Goal: Transaction & Acquisition: Purchase product/service

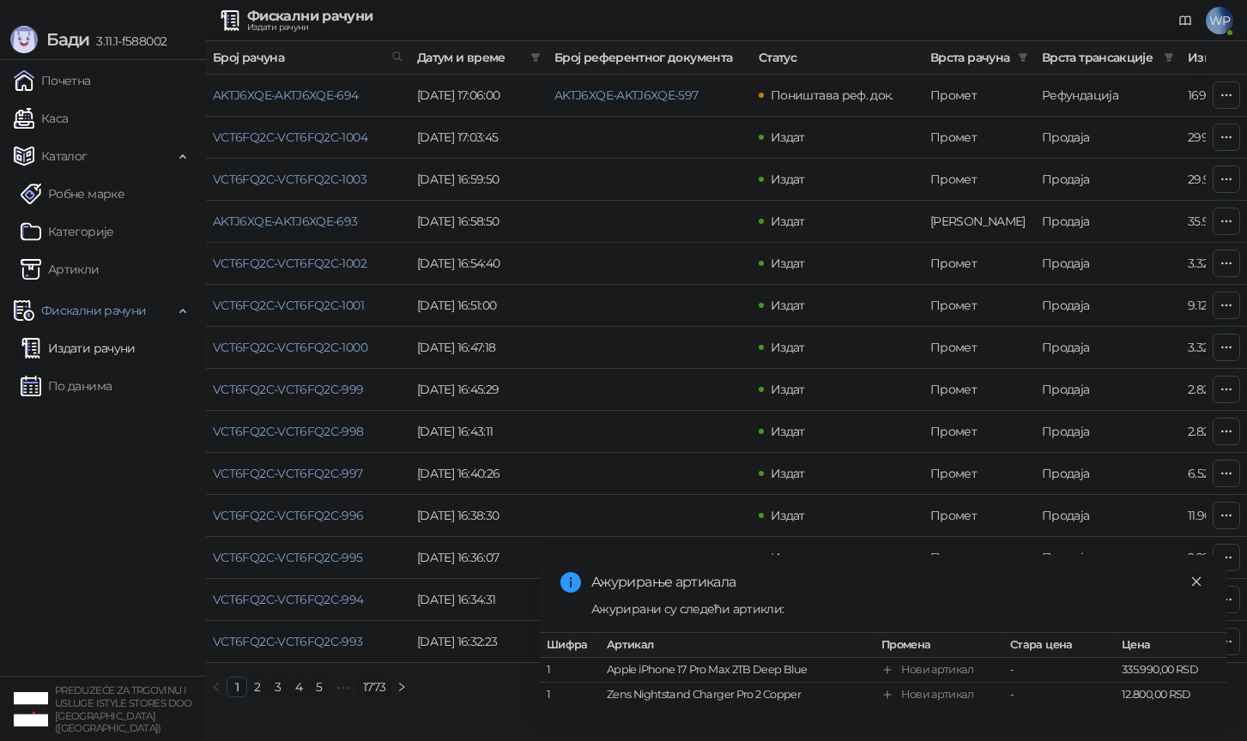
click at [1200, 577] on icon "close" at bounding box center [1196, 582] width 12 height 12
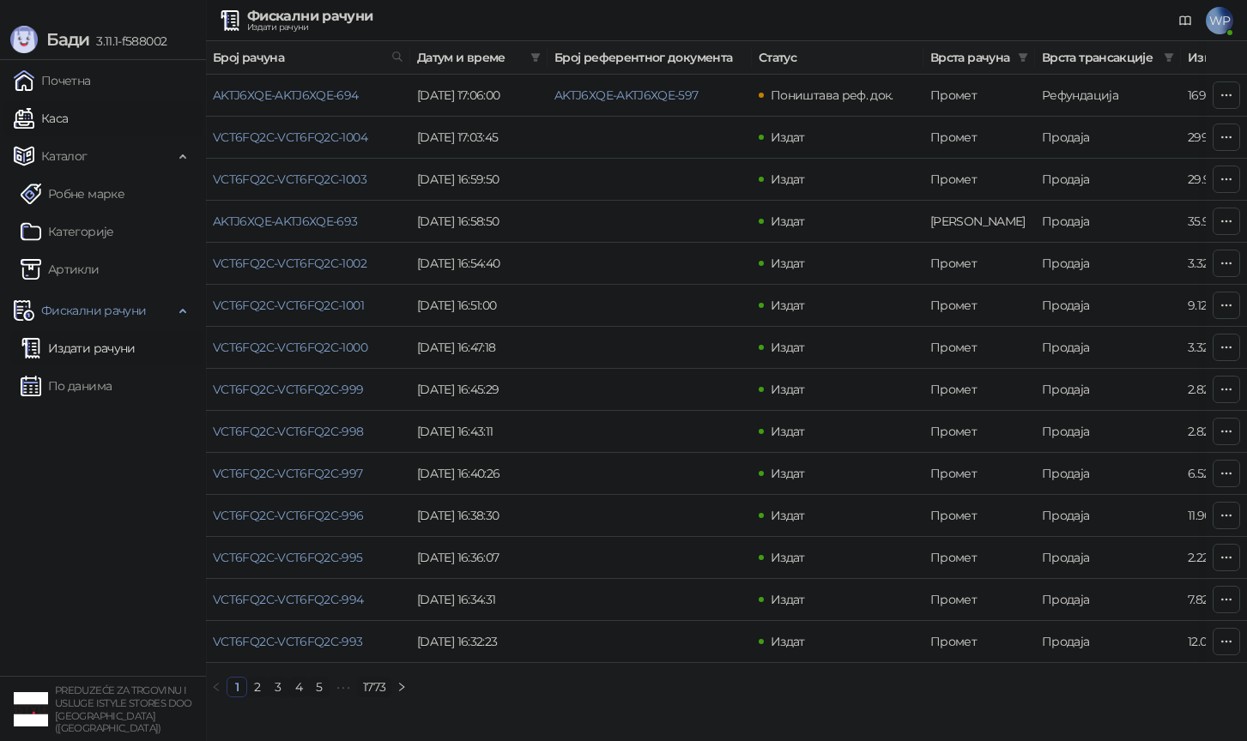
click at [68, 125] on link "Каса" at bounding box center [41, 118] width 54 height 34
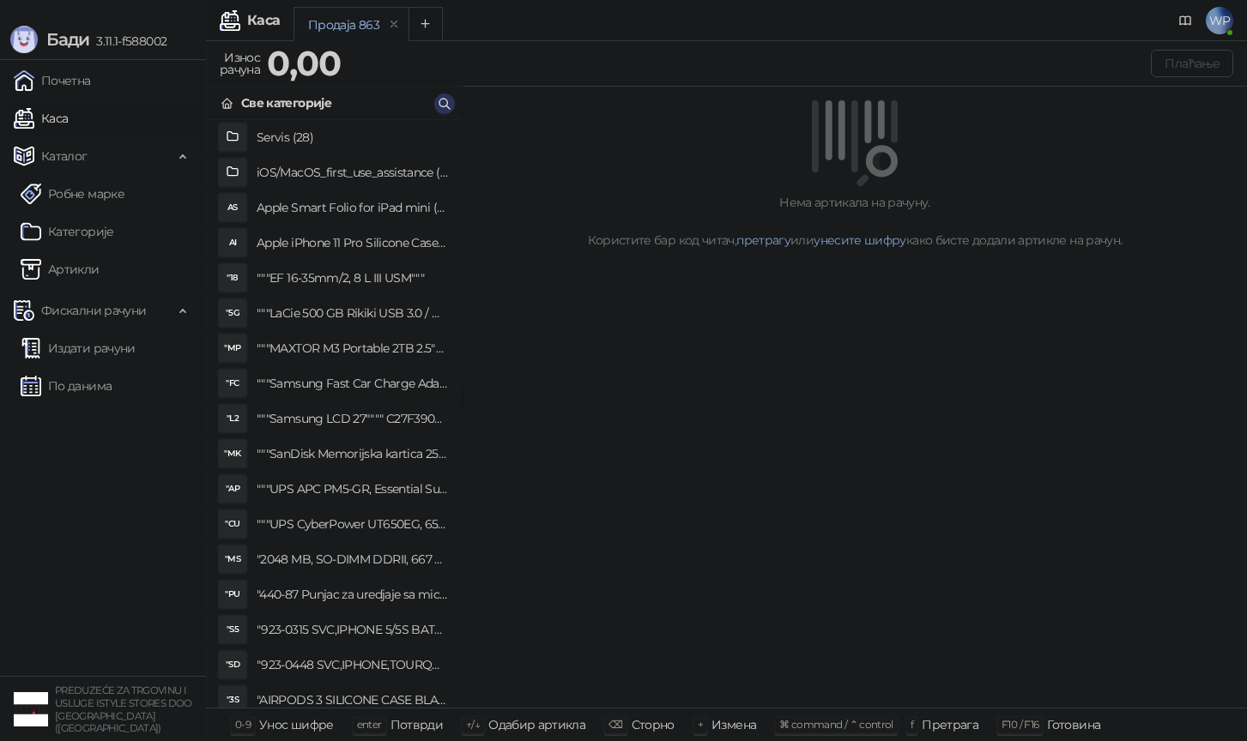
click at [440, 98] on icon "button" at bounding box center [445, 104] width 14 height 14
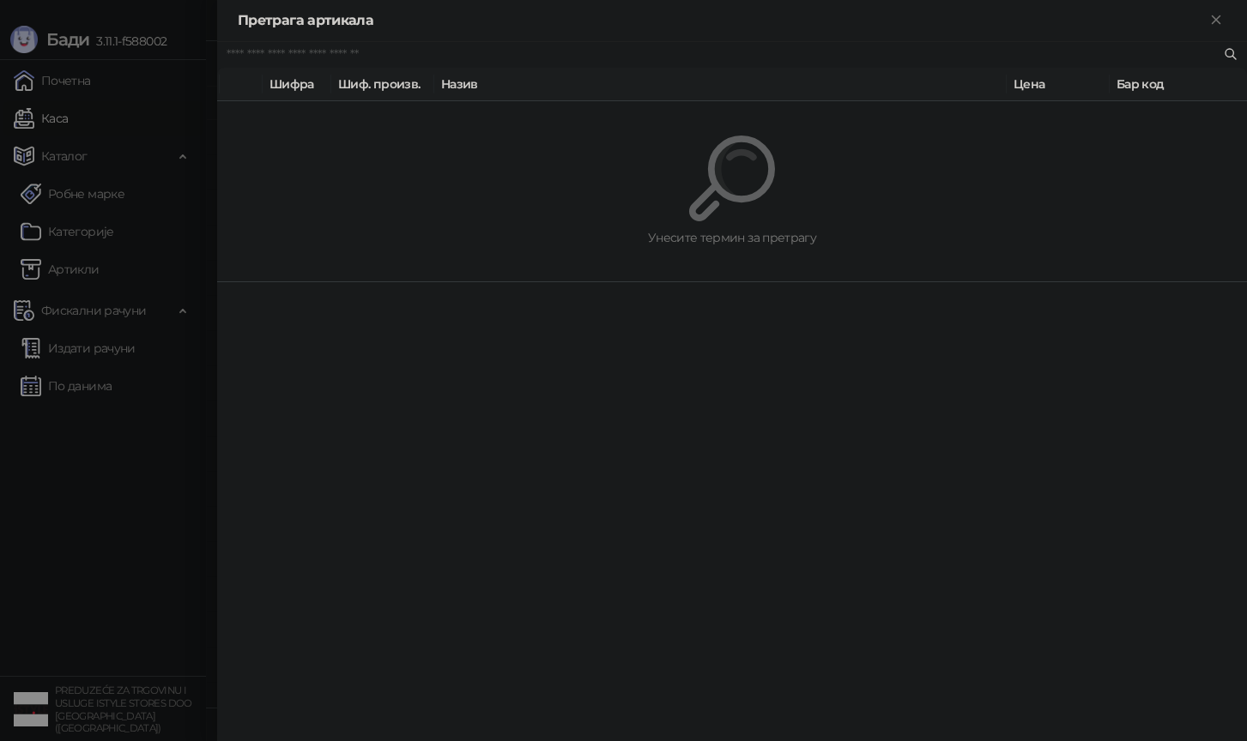
paste input "*********"
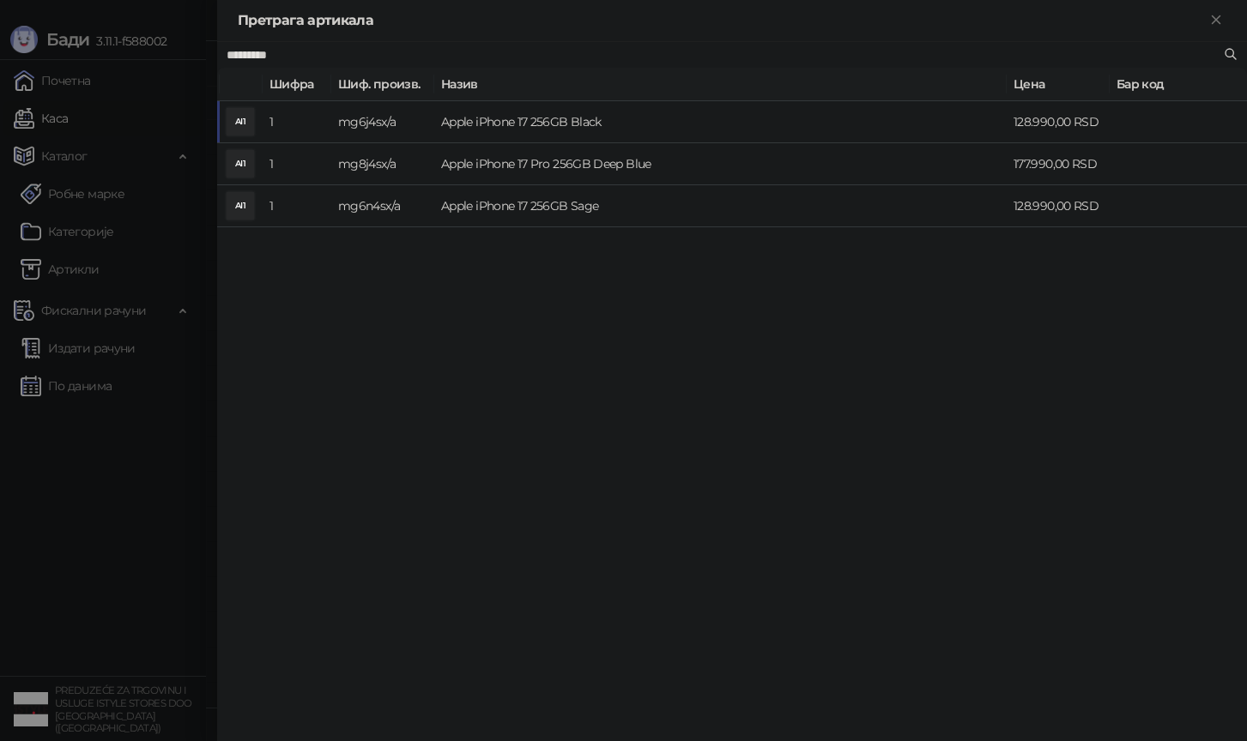
type input "*********"
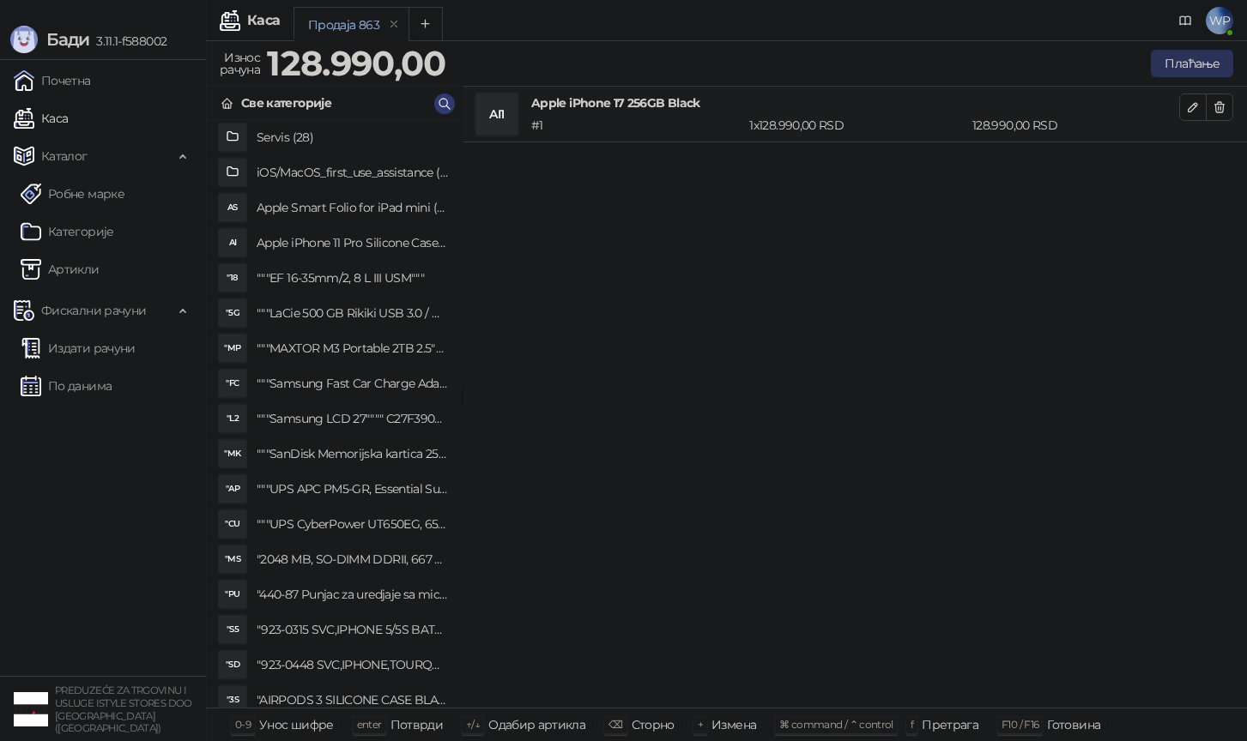
click at [1176, 68] on button "Плаћање" at bounding box center [1191, 63] width 82 height 27
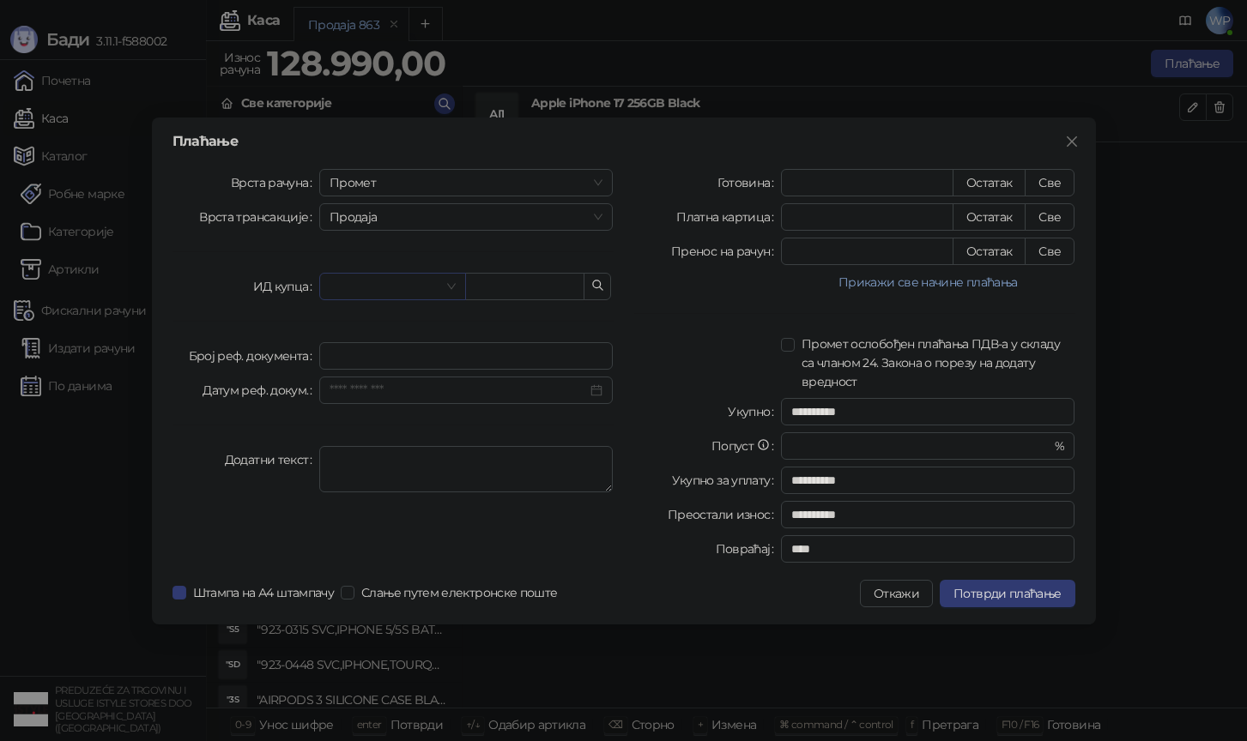
click at [360, 294] on input "search" at bounding box center [384, 287] width 111 height 26
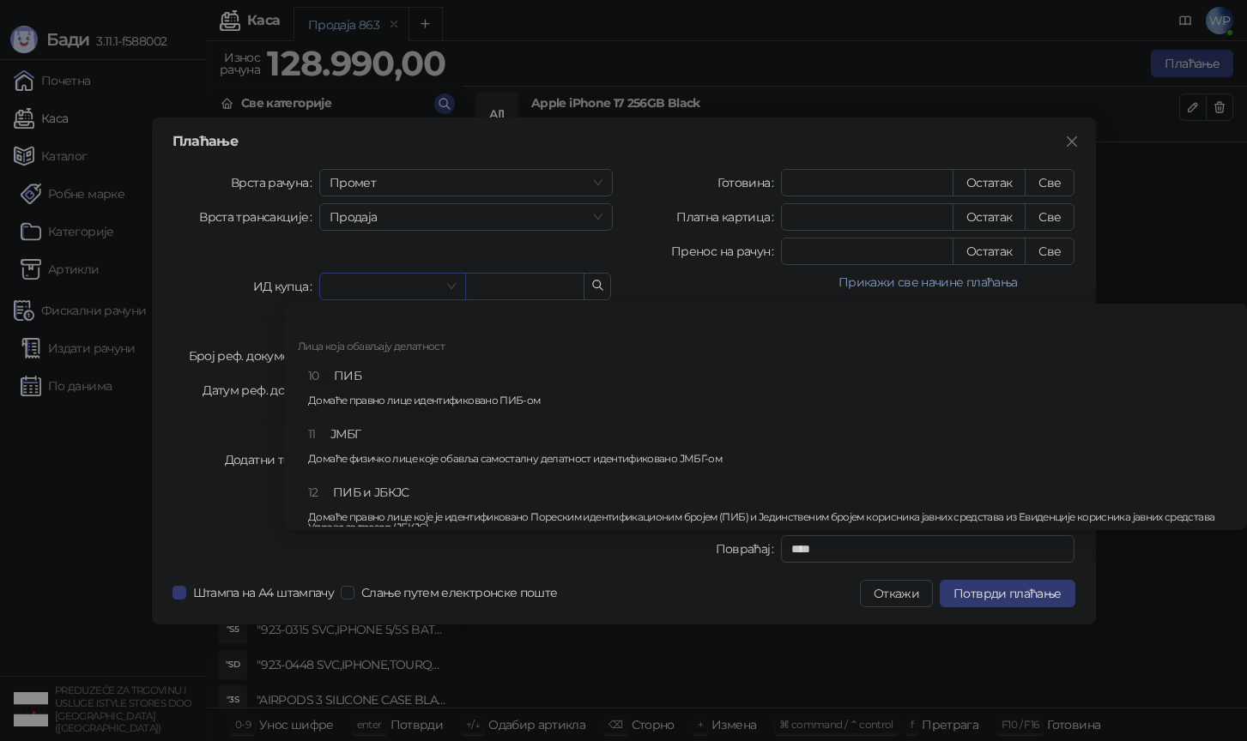
click at [360, 374] on div "10 ПИБ Домаће правно лице идентификовано ПИБ-ом" at bounding box center [770, 391] width 925 height 50
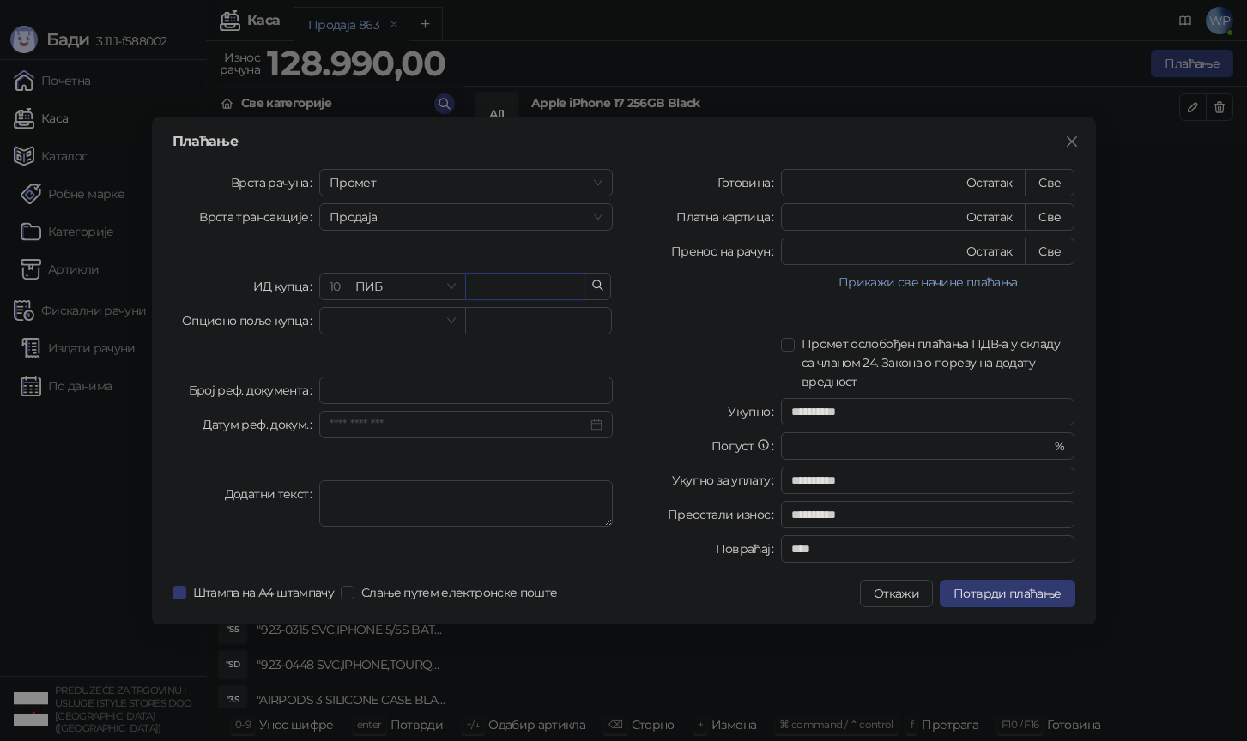
paste input "*********"
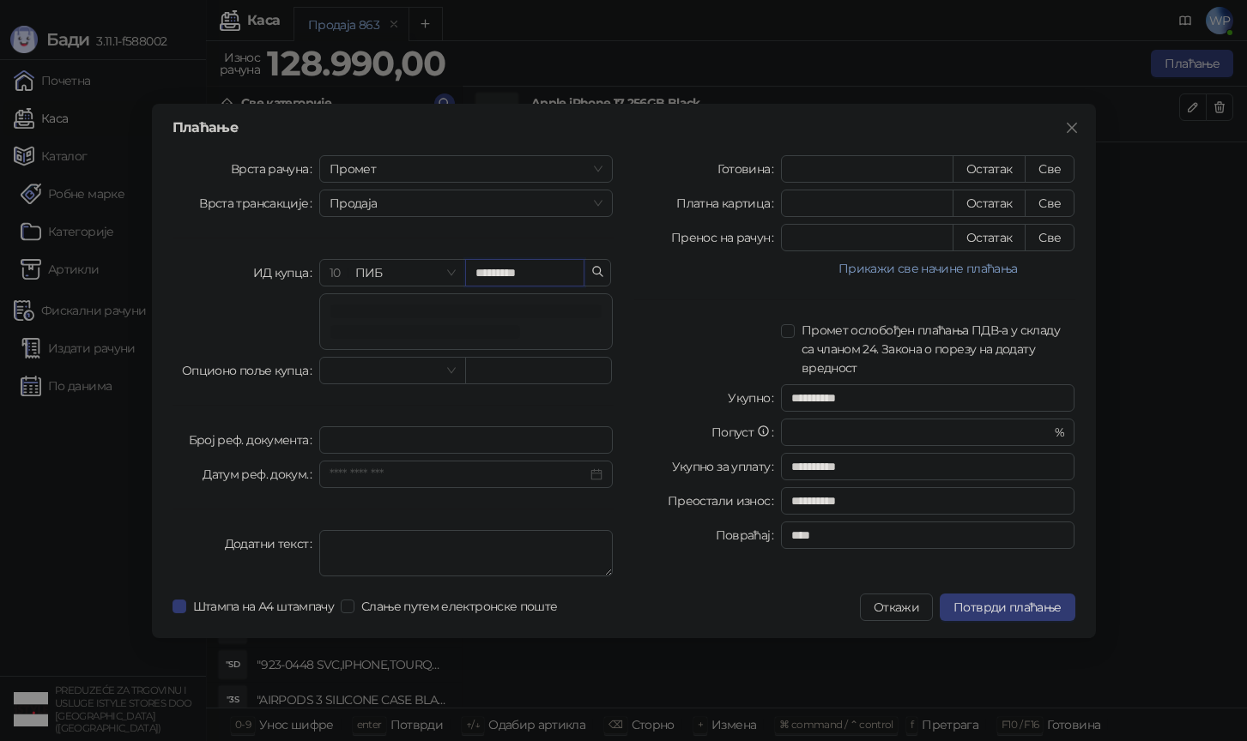
type input "*********"
click at [1065, 257] on div "**********" at bounding box center [855, 369] width 462 height 428
click at [1059, 239] on button "Све" at bounding box center [1049, 237] width 50 height 27
type input "******"
type input "****"
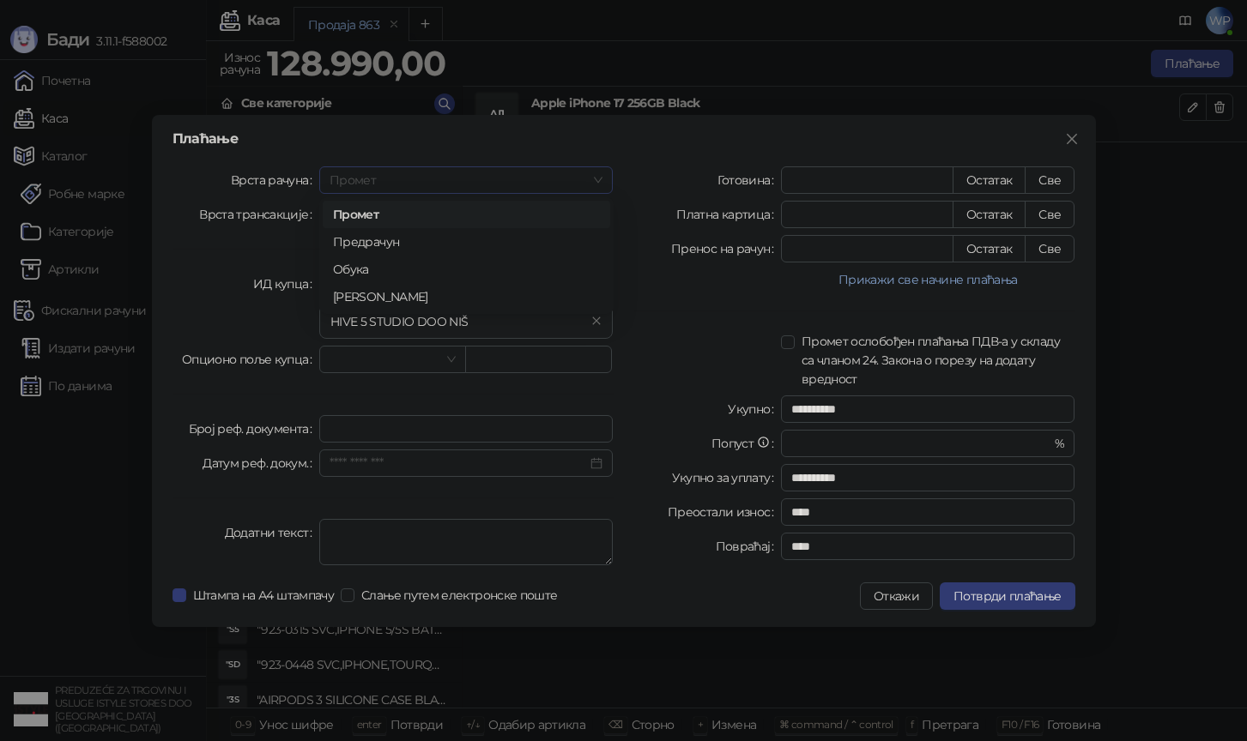
click at [399, 177] on span "Промет" at bounding box center [466, 180] width 274 height 26
click at [377, 293] on div "[PERSON_NAME]" at bounding box center [466, 296] width 267 height 19
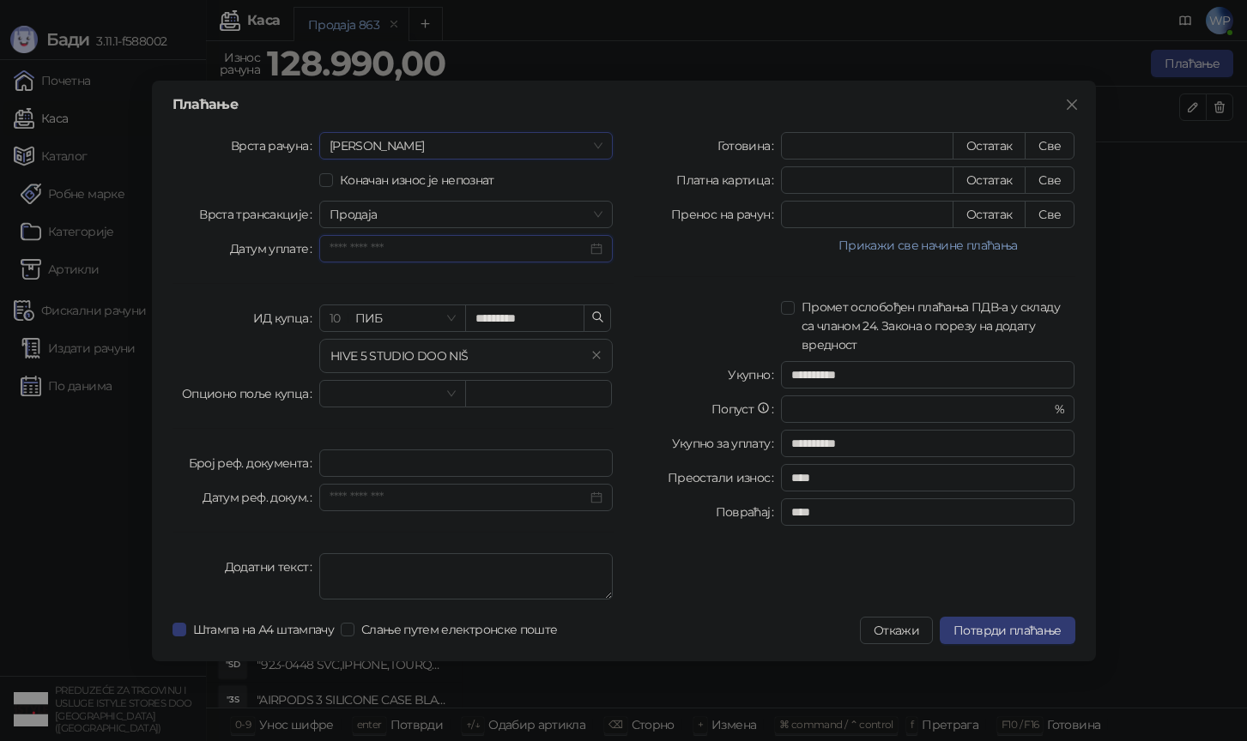
click at [421, 242] on input "Датум уплате" at bounding box center [458, 248] width 258 height 19
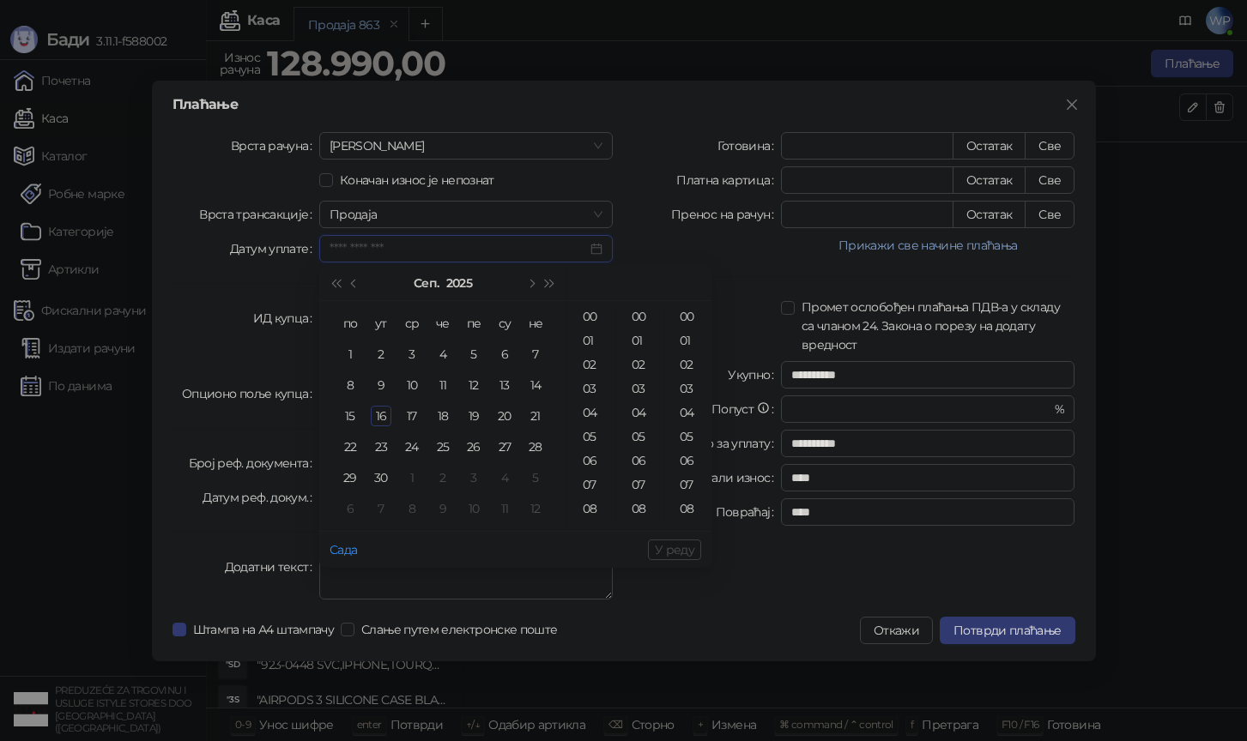
click at [421, 242] on input "Датум уплате" at bounding box center [458, 248] width 258 height 19
click at [353, 414] on div "15" at bounding box center [350, 416] width 21 height 21
type input "**********"
click at [666, 543] on span "У реду" at bounding box center [674, 549] width 39 height 15
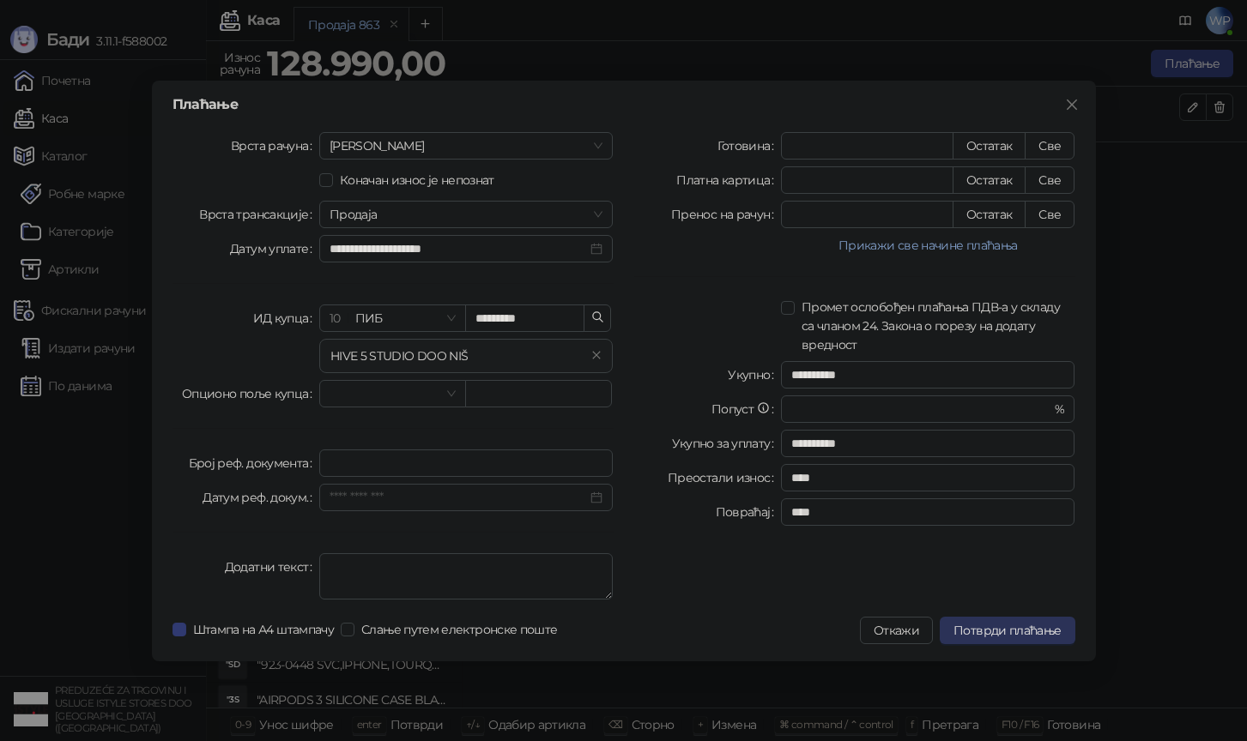
click at [1036, 632] on span "Потврди плаћање" at bounding box center [1006, 630] width 107 height 15
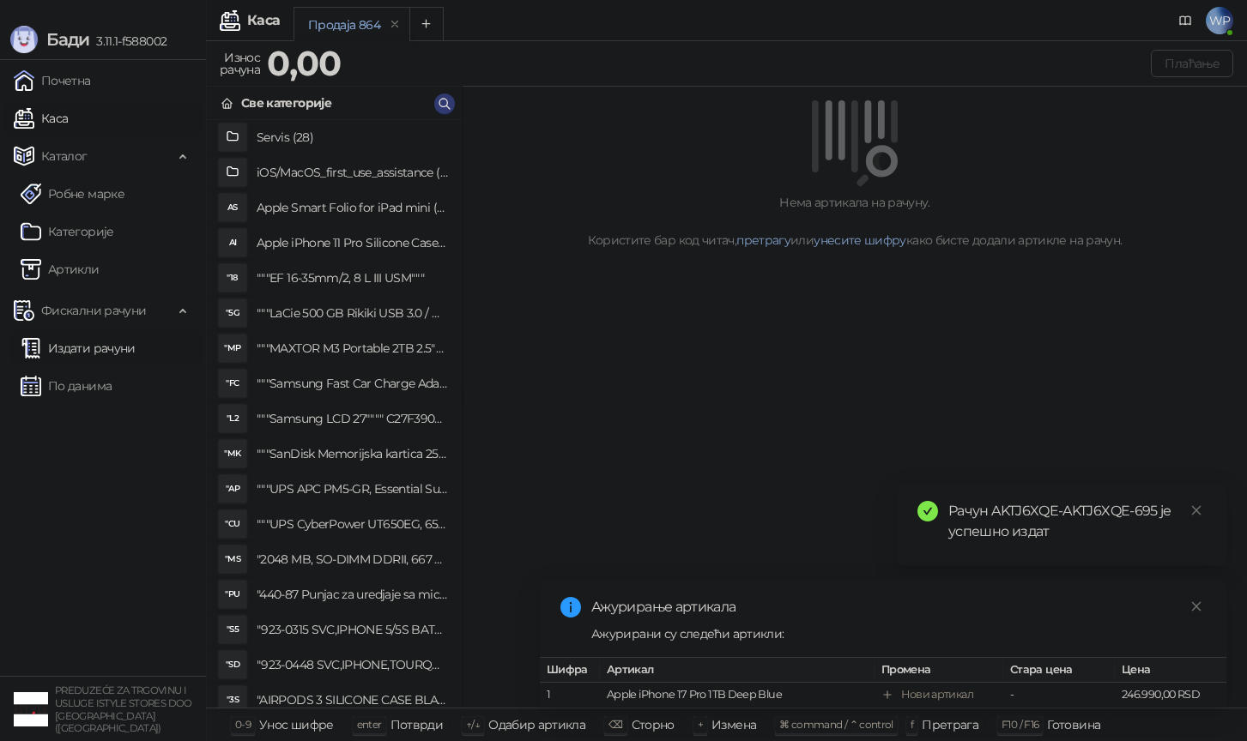
click at [131, 340] on link "Издати рачуни" at bounding box center [78, 348] width 115 height 34
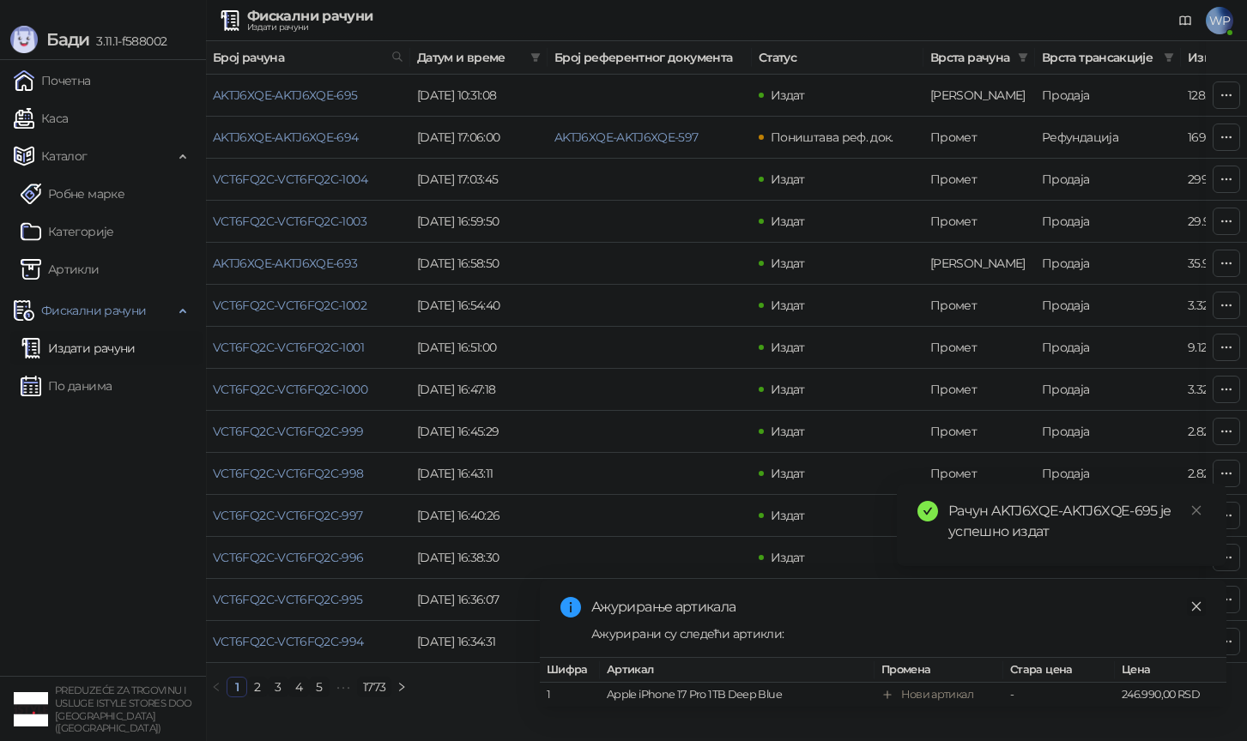
click at [1192, 607] on icon "close" at bounding box center [1196, 607] width 12 height 12
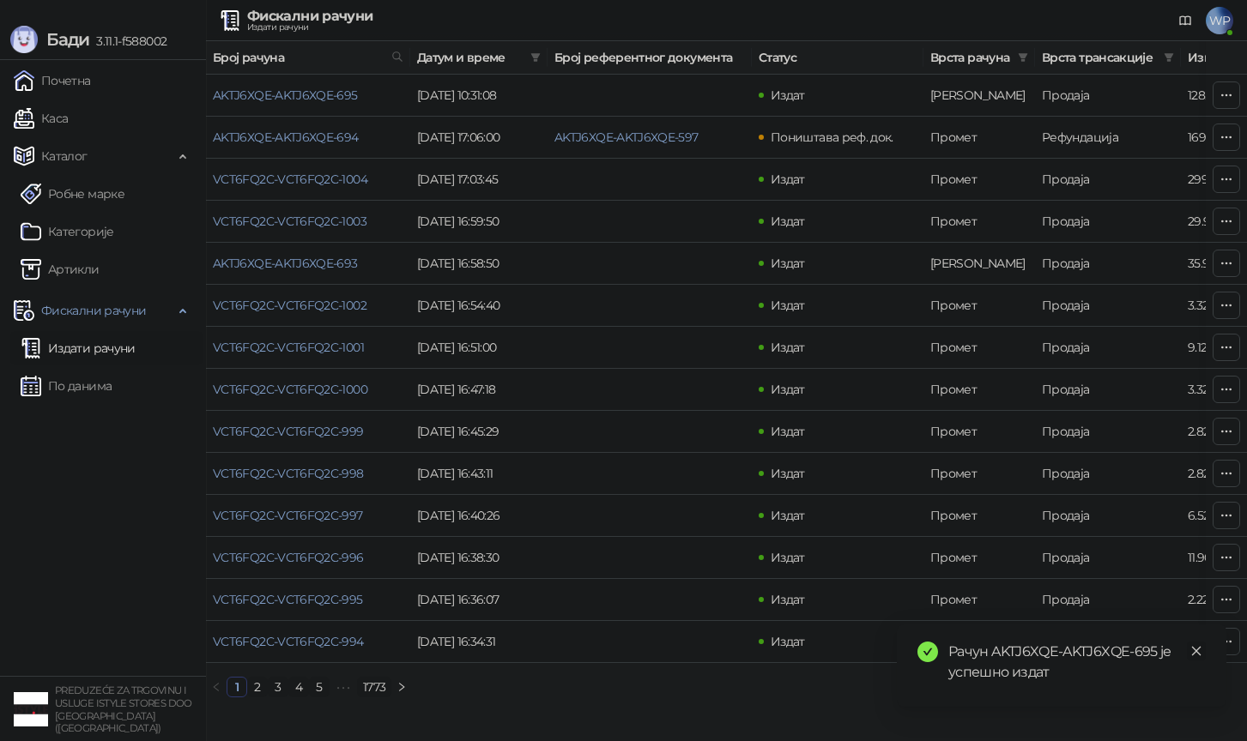
click at [1194, 645] on icon "close" at bounding box center [1196, 651] width 12 height 12
click at [335, 95] on link "AKTJ6XQE-AKTJ6XQE-695" at bounding box center [285, 95] width 145 height 15
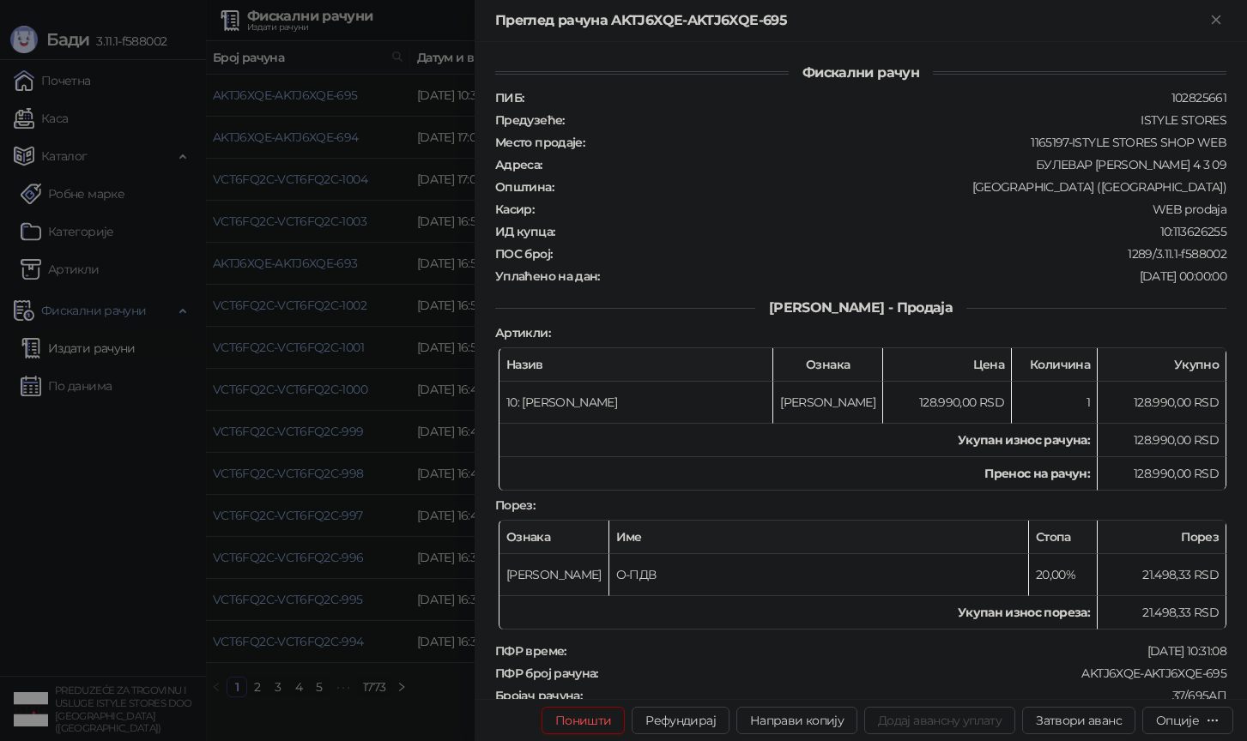
click at [879, 224] on div "10:113626255" at bounding box center [892, 231] width 672 height 15
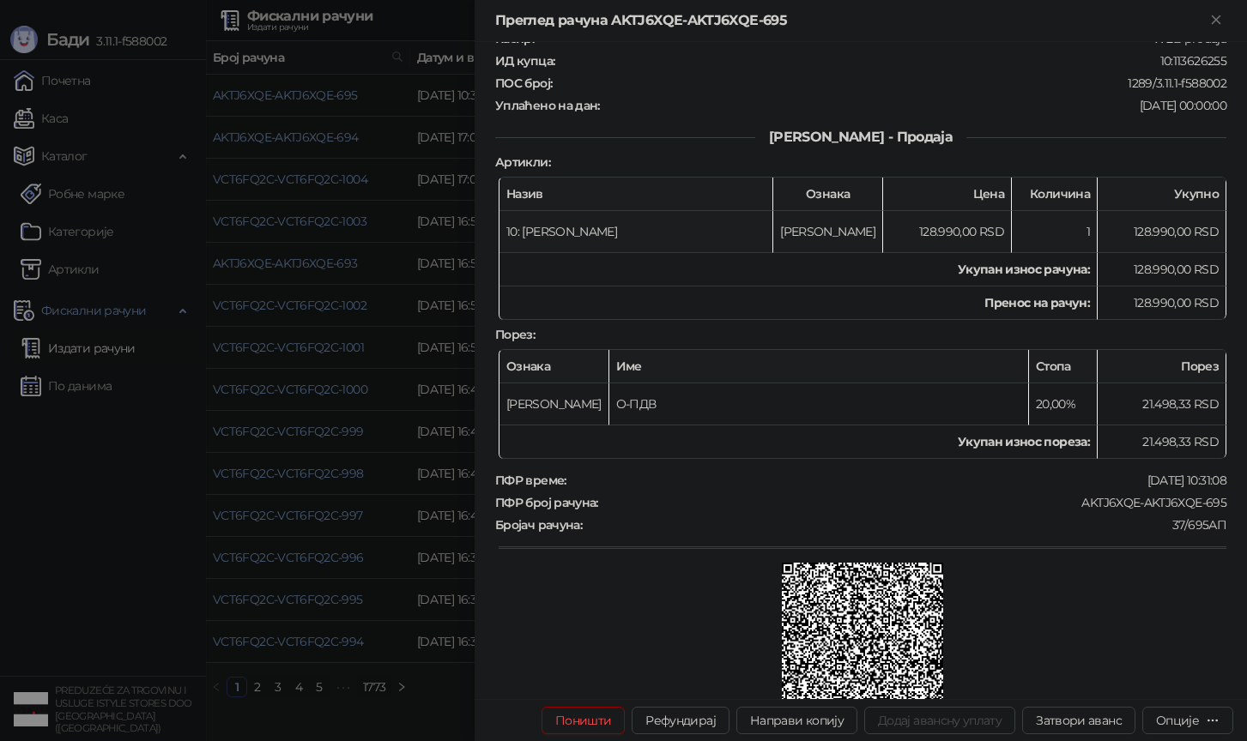
scroll to position [219, 0]
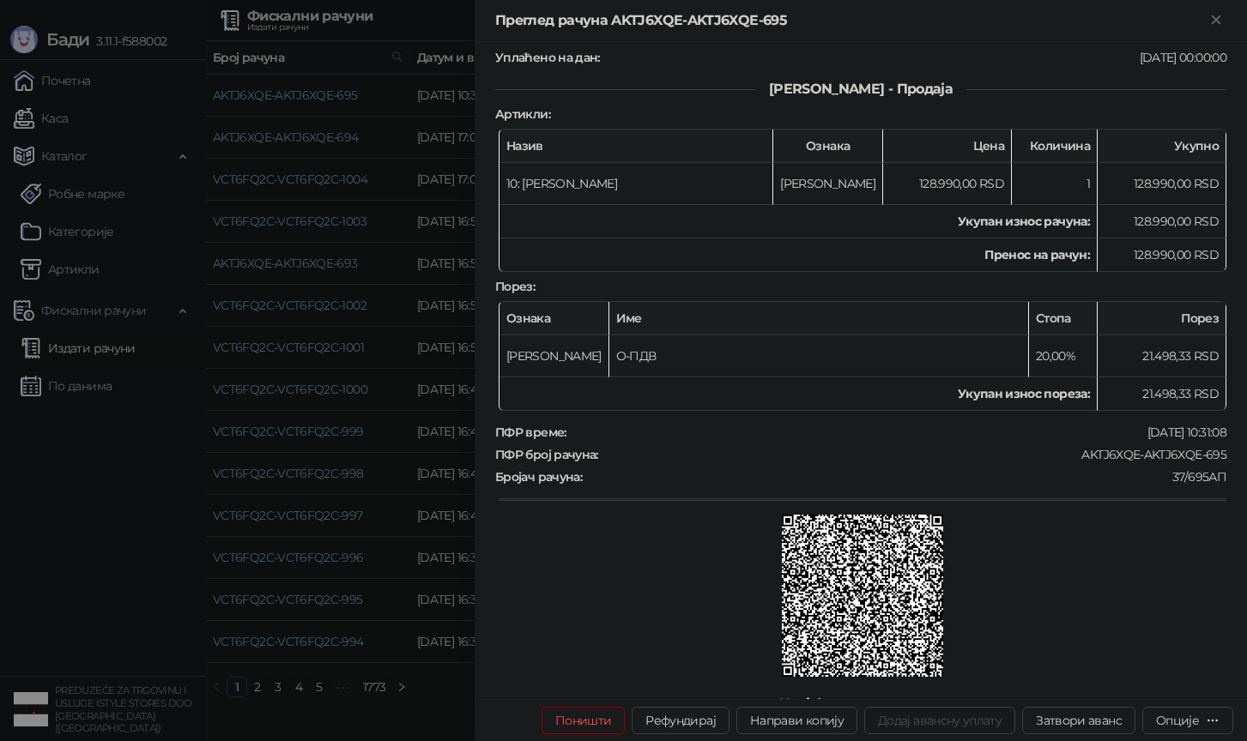
click at [321, 459] on div at bounding box center [623, 370] width 1247 height 741
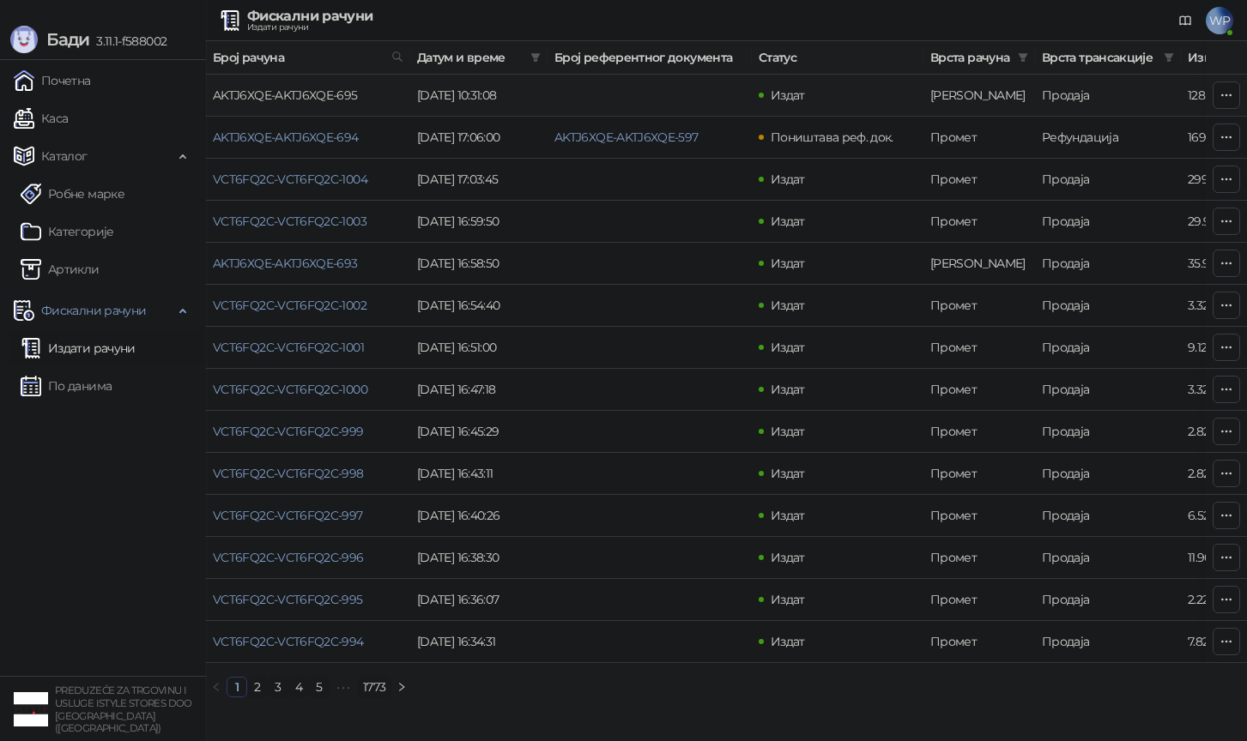
click at [326, 88] on link "AKTJ6XQE-AKTJ6XQE-695" at bounding box center [285, 95] width 145 height 15
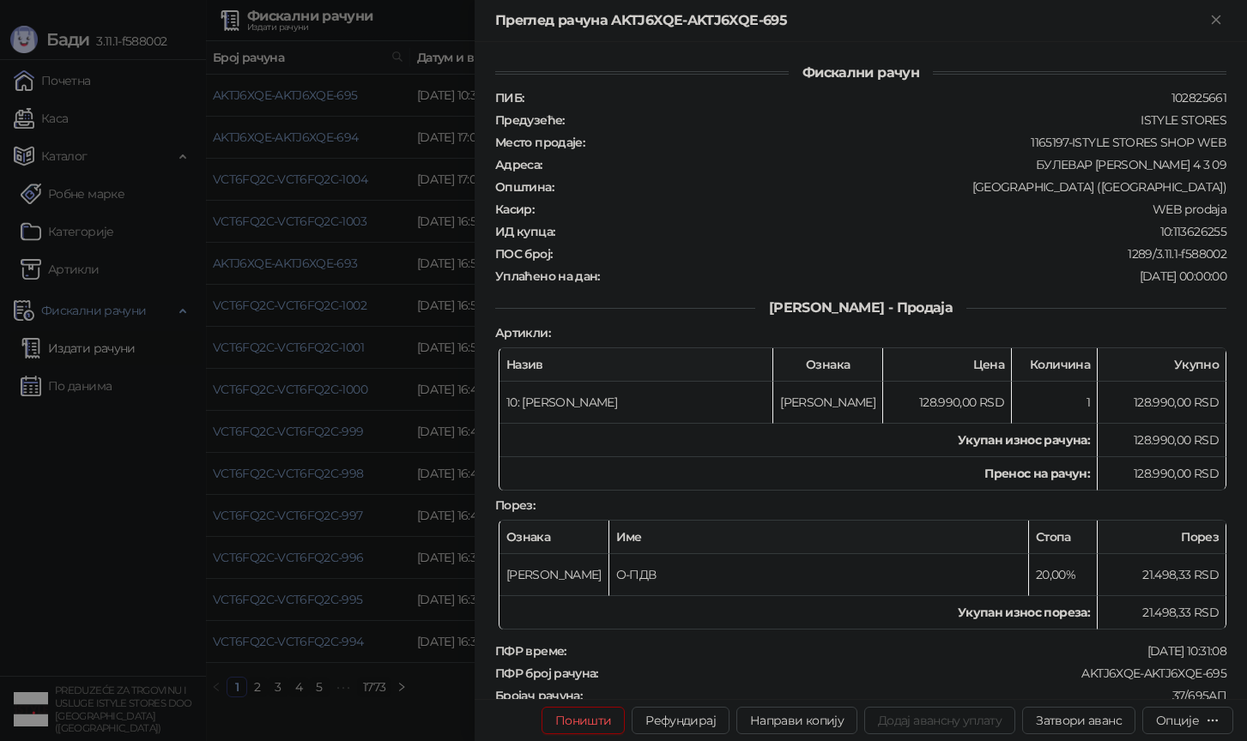
click at [711, 202] on div "WEB prodaja" at bounding box center [881, 209] width 692 height 15
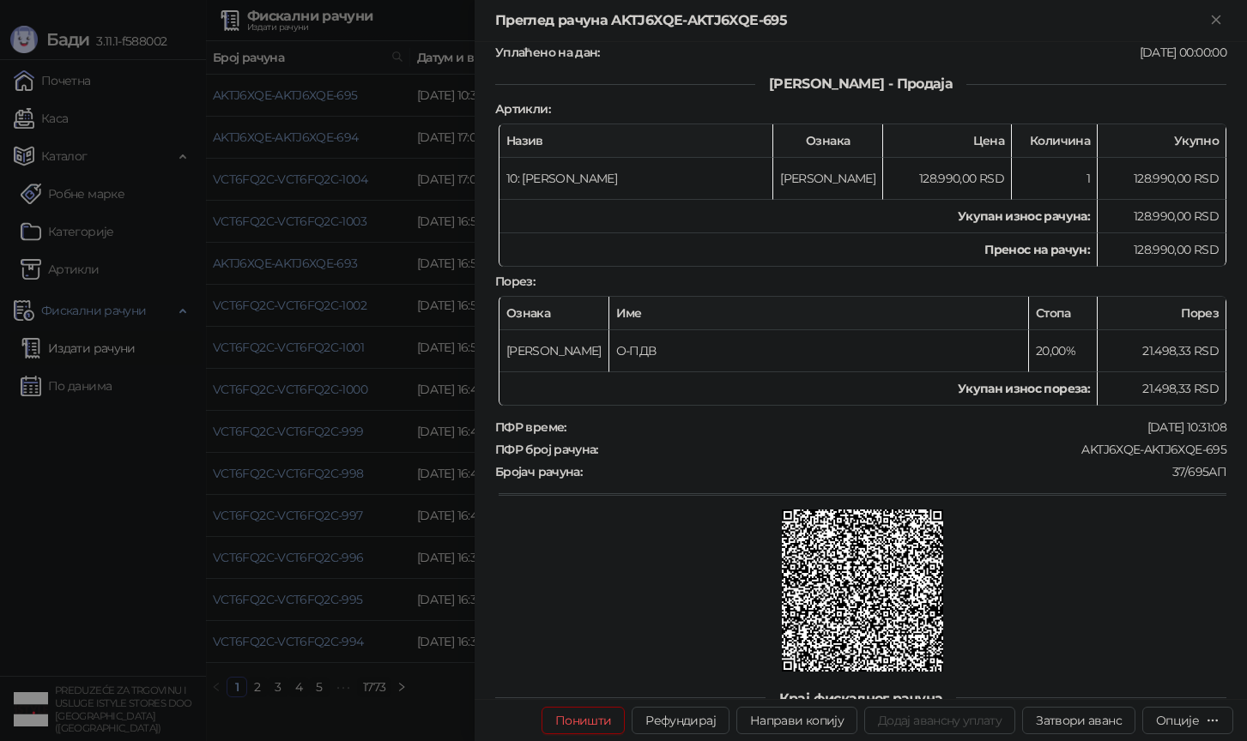
scroll to position [225, 0]
click at [854, 208] on td "Укупан износ рачуна :" at bounding box center [798, 215] width 598 height 33
click at [868, 205] on td "Укупан износ рачуна :" at bounding box center [798, 215] width 598 height 33
click at [910, 220] on td "Укупан износ рачуна :" at bounding box center [798, 215] width 598 height 33
click at [903, 210] on td "Укупан износ рачуна :" at bounding box center [798, 215] width 598 height 33
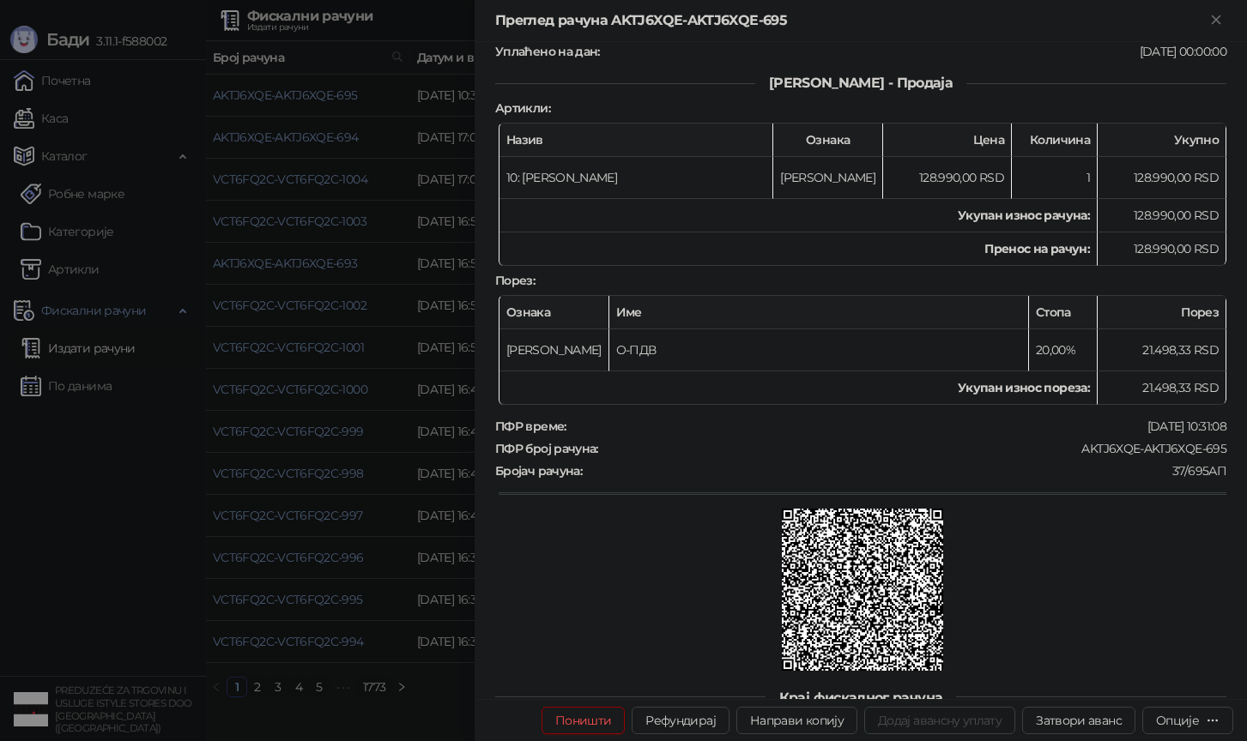
click at [912, 209] on td "Укупан износ рачуна :" at bounding box center [798, 215] width 598 height 33
click at [915, 209] on td "Укупан износ рачуна :" at bounding box center [798, 215] width 598 height 33
click at [903, 209] on td "Укупан износ рачуна :" at bounding box center [798, 215] width 598 height 33
click at [917, 210] on td "Укупан износ рачуна :" at bounding box center [798, 215] width 598 height 33
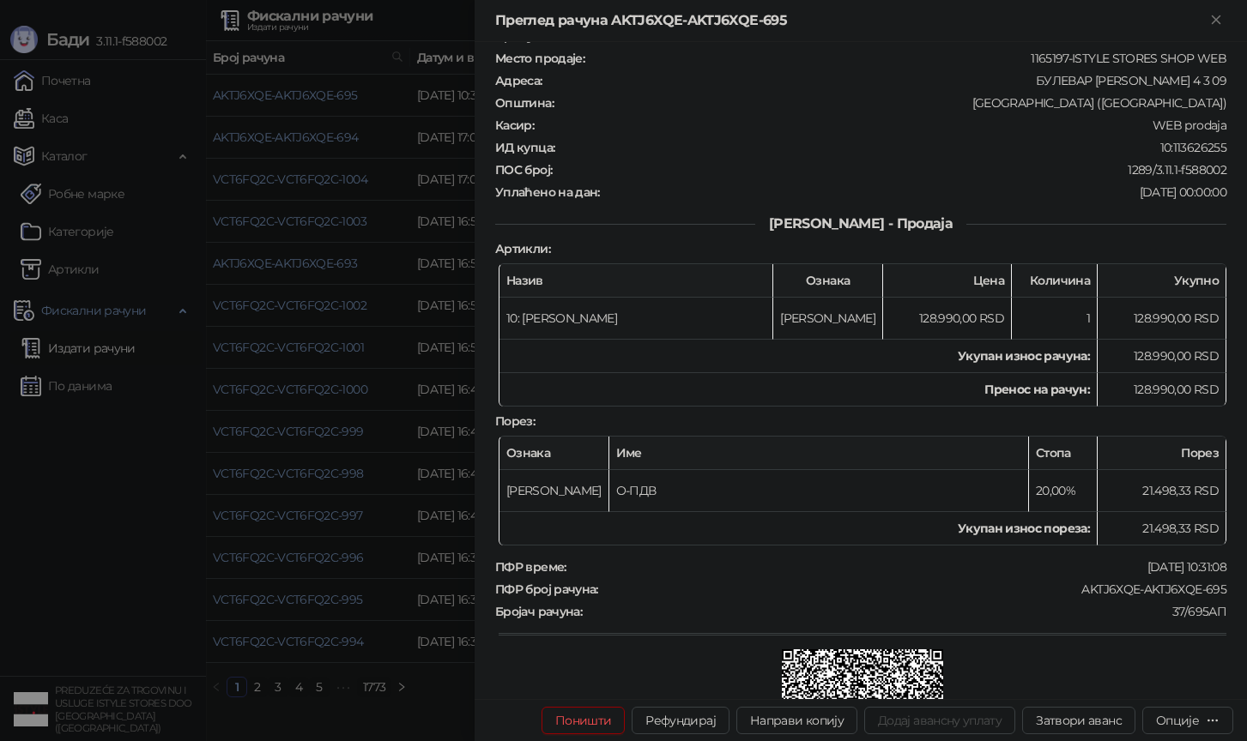
scroll to position [0, 0]
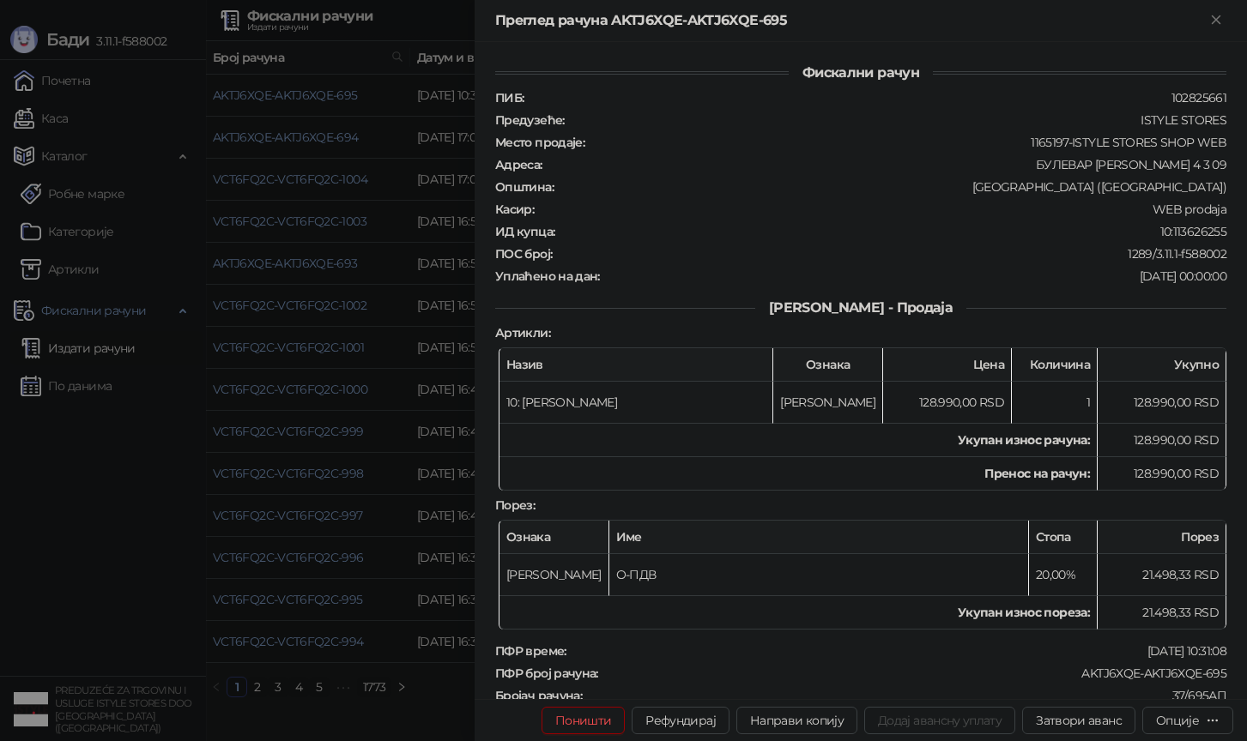
click at [956, 211] on div "WEB prodaja" at bounding box center [881, 209] width 692 height 15
drag, startPoint x: 1122, startPoint y: 269, endPoint x: 1224, endPoint y: 269, distance: 102.1
click at [1224, 269] on div "[DATE] 00:00:00" at bounding box center [914, 276] width 626 height 15
drag, startPoint x: 1225, startPoint y: 269, endPoint x: 1120, endPoint y: 267, distance: 105.6
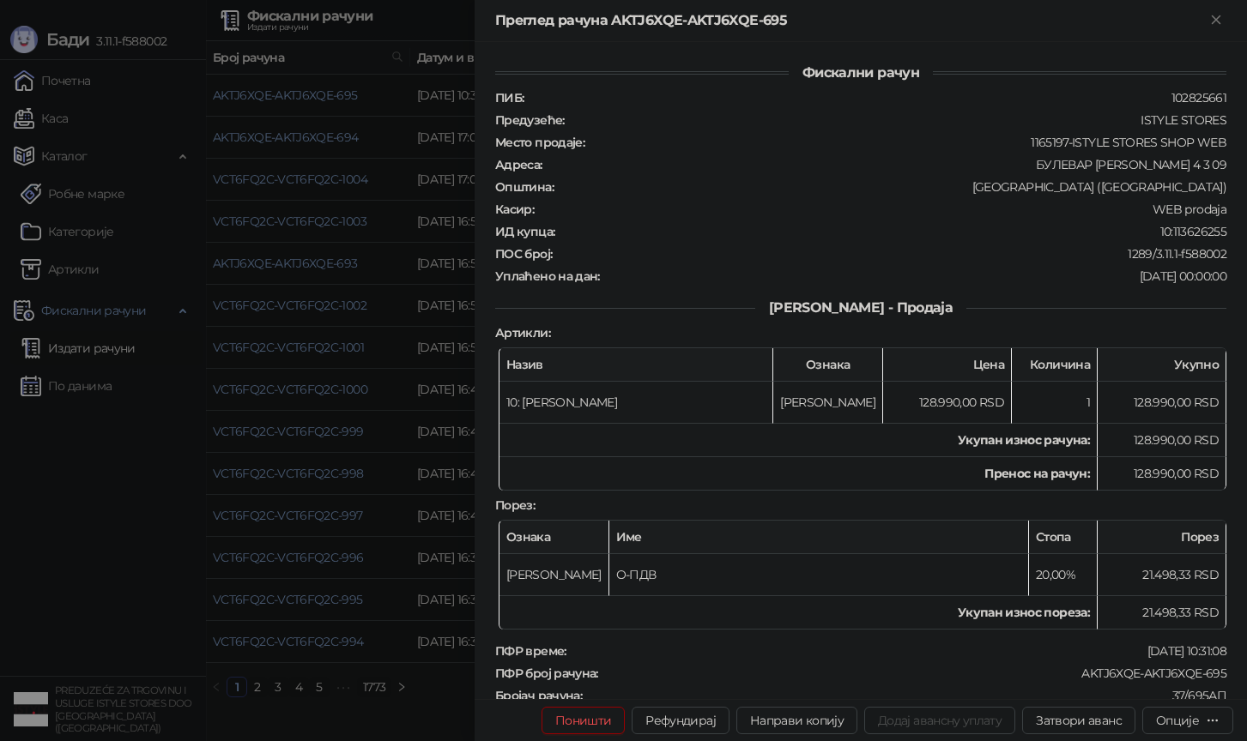
click at [1120, 269] on div "[DATE] 00:00:00" at bounding box center [914, 276] width 626 height 15
click at [1091, 247] on div "1289/3.11.1-f588002" at bounding box center [890, 253] width 674 height 15
click at [974, 224] on div "10:113626255" at bounding box center [892, 231] width 672 height 15
click at [953, 211] on div "ПИБ : 102825661 Предузеће : ISTYLE STORES Место продаје : 1165197-ISTYLE STORES…" at bounding box center [861, 187] width 738 height 194
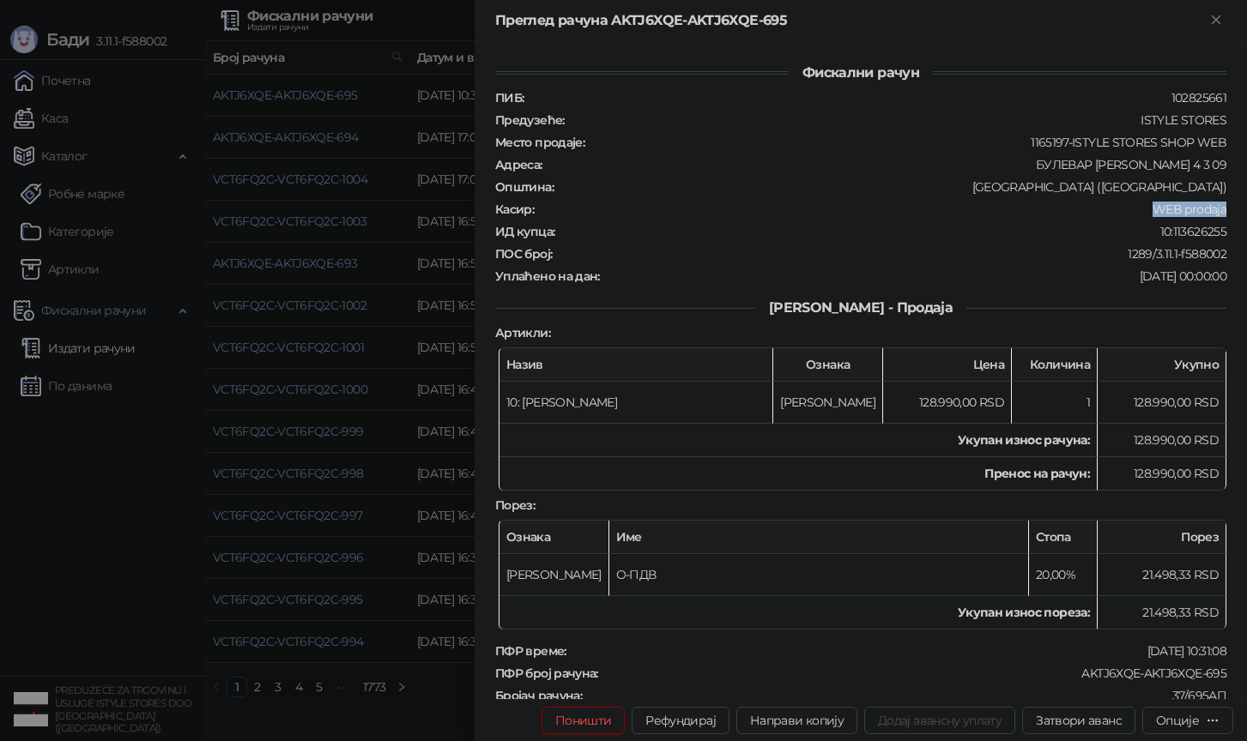
click at [986, 211] on div "WEB prodaja" at bounding box center [881, 209] width 692 height 15
click at [1018, 205] on div "WEB prodaja" at bounding box center [881, 209] width 692 height 15
click at [924, 215] on div "ПИБ : 102825661 Предузеће : ISTYLE STORES Место продаје : 1165197-ISTYLE STORES…" at bounding box center [861, 187] width 738 height 194
click at [964, 224] on div "10:113626255" at bounding box center [892, 231] width 672 height 15
click at [984, 250] on div "1289/3.11.1-f588002" at bounding box center [890, 253] width 674 height 15
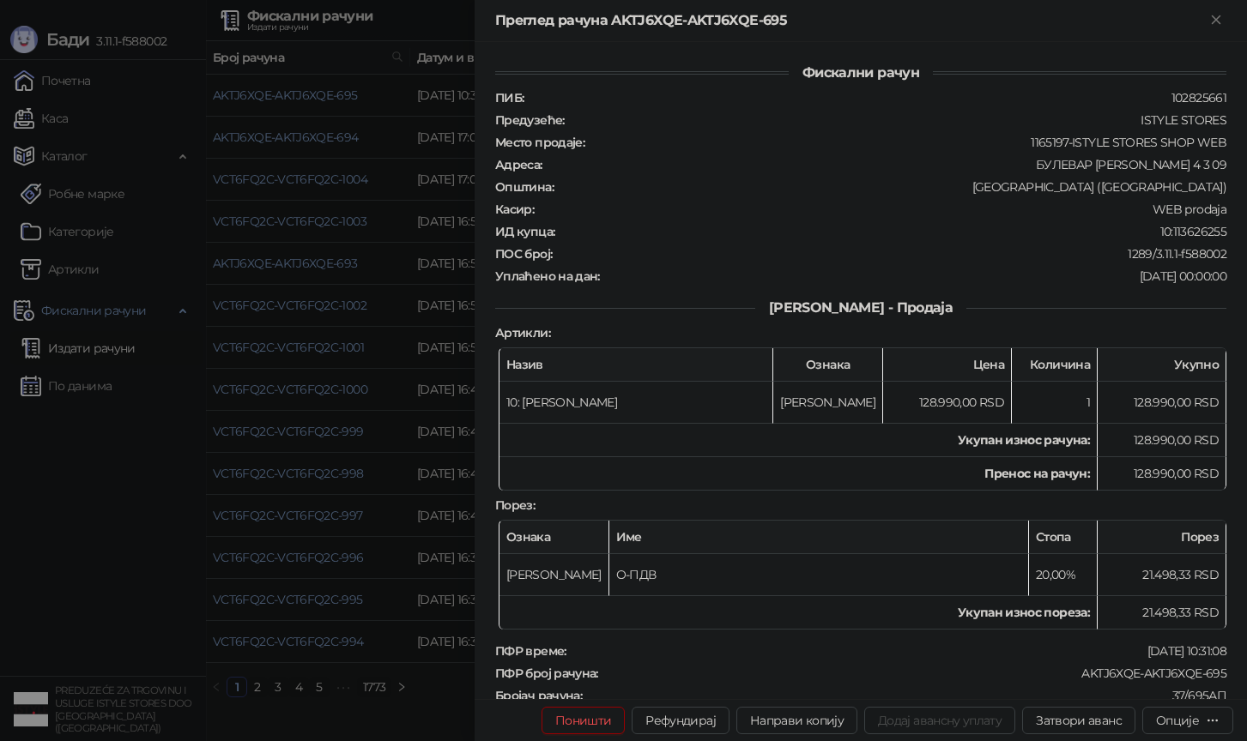
click at [988, 246] on div "1289/3.11.1-f588002" at bounding box center [890, 253] width 674 height 15
click at [439, 613] on div at bounding box center [623, 370] width 1247 height 741
